Goal: Task Accomplishment & Management: Manage account settings

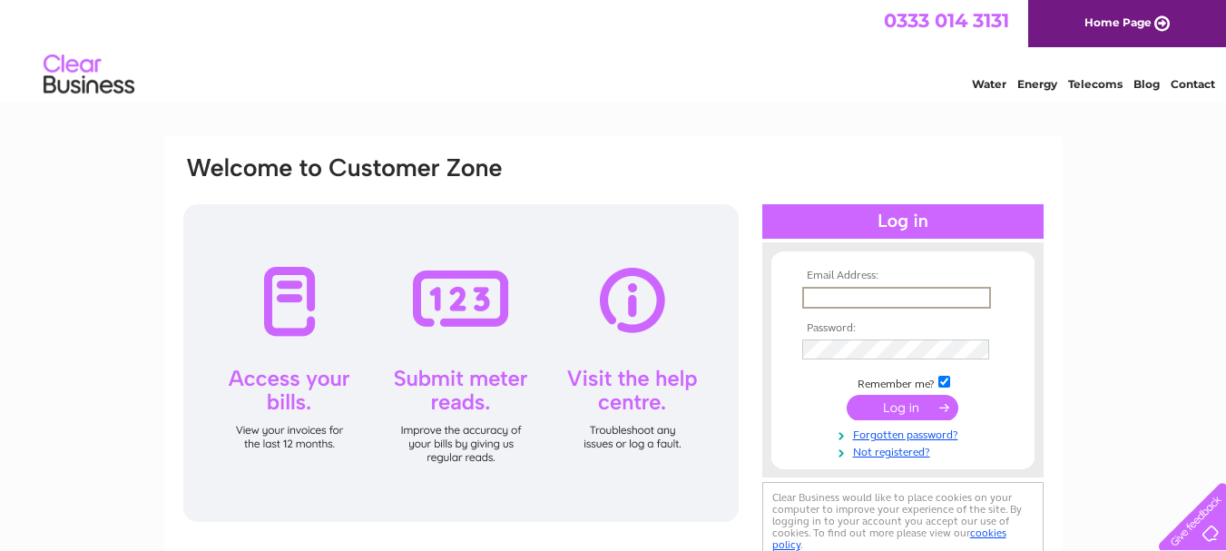
type input "[EMAIL_ADDRESS][DOMAIN_NAME]"
click at [847, 395] on input "submit" at bounding box center [903, 407] width 112 height 25
click at [888, 400] on input "submit" at bounding box center [903, 407] width 112 height 25
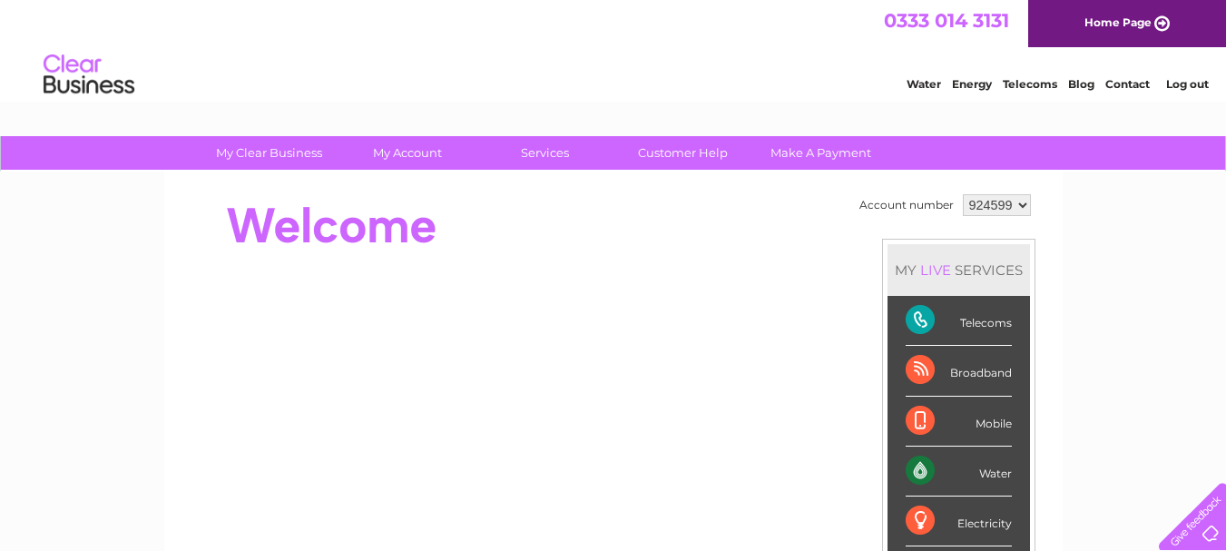
click at [912, 80] on link "Water" at bounding box center [924, 84] width 34 height 14
